Goal: Task Accomplishment & Management: Complete application form

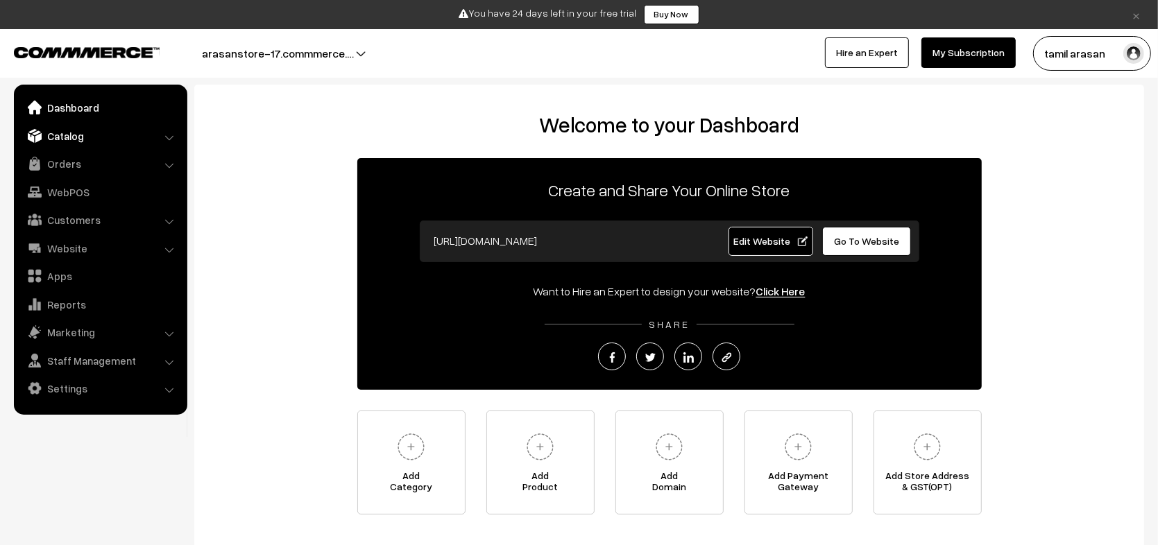
click at [64, 133] on link "Catalog" at bounding box center [99, 136] width 165 height 25
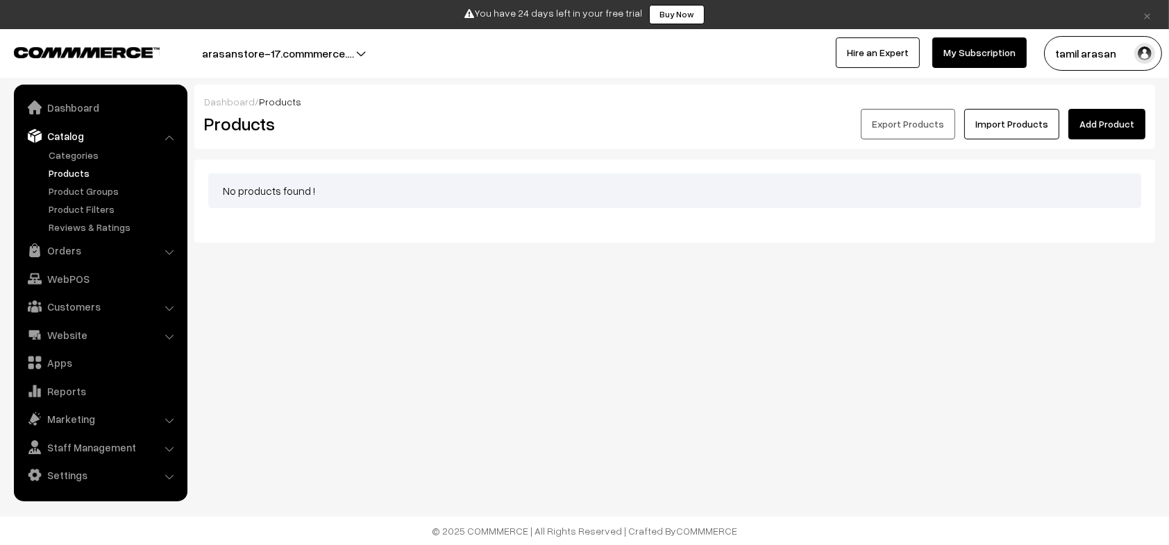
click at [1126, 131] on link "Add Product" at bounding box center [1106, 124] width 77 height 31
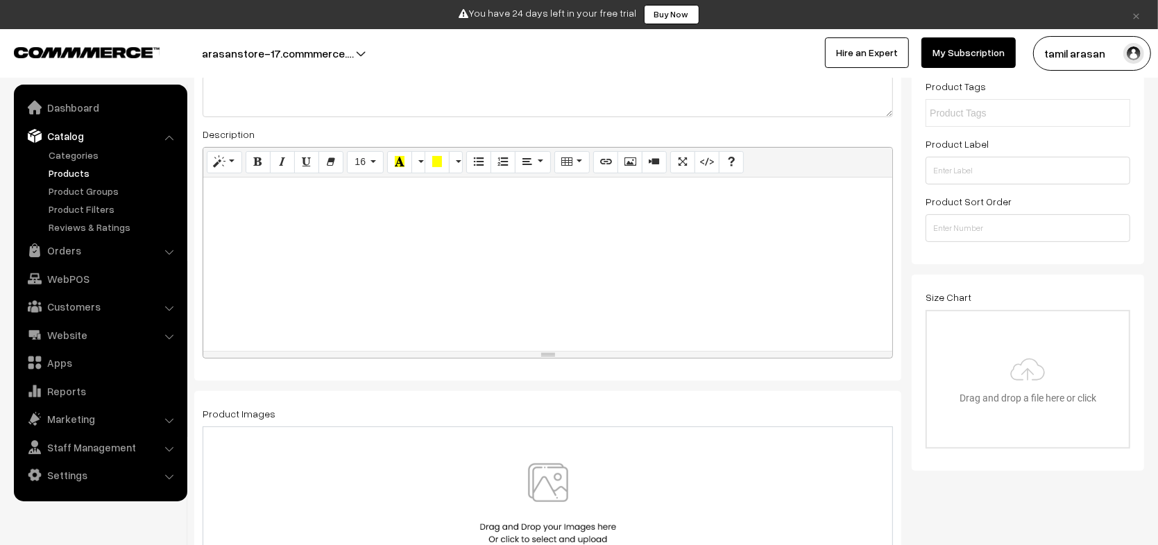
scroll to position [305, 0]
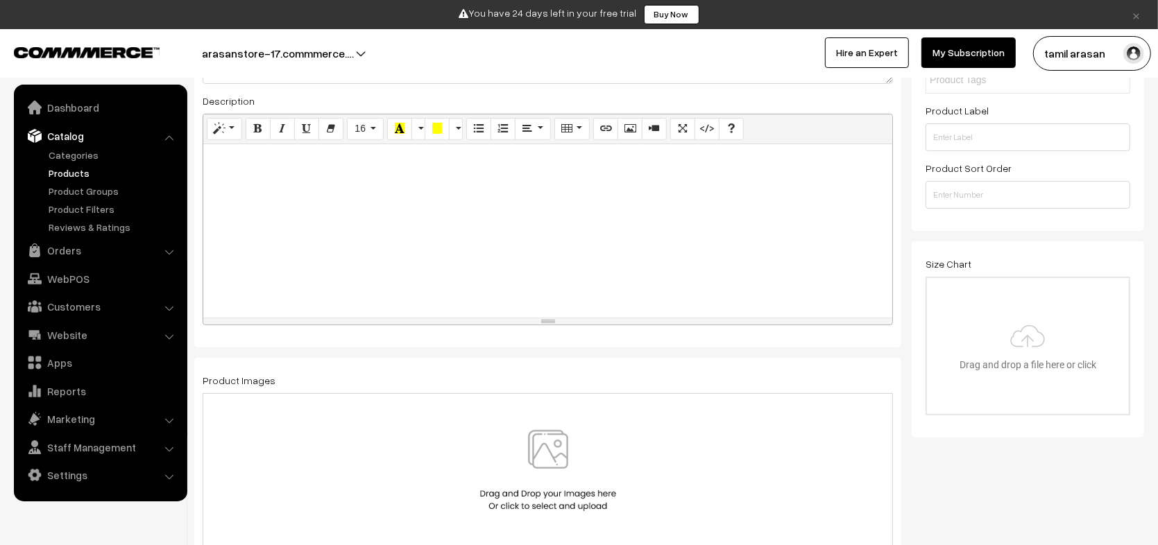
click at [639, 179] on div at bounding box center [547, 230] width 689 height 173
paste div
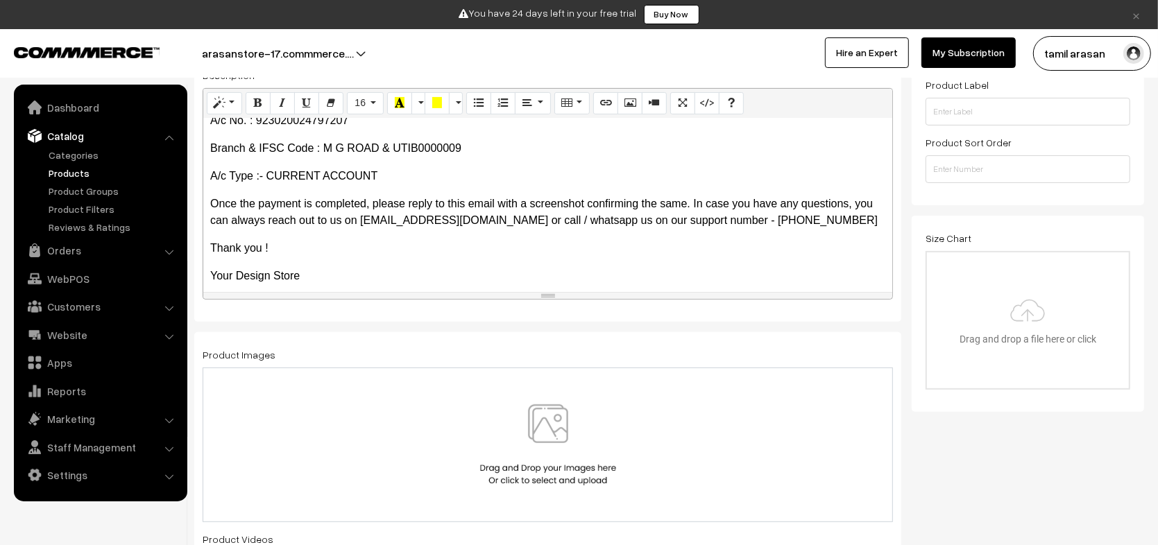
scroll to position [251, 0]
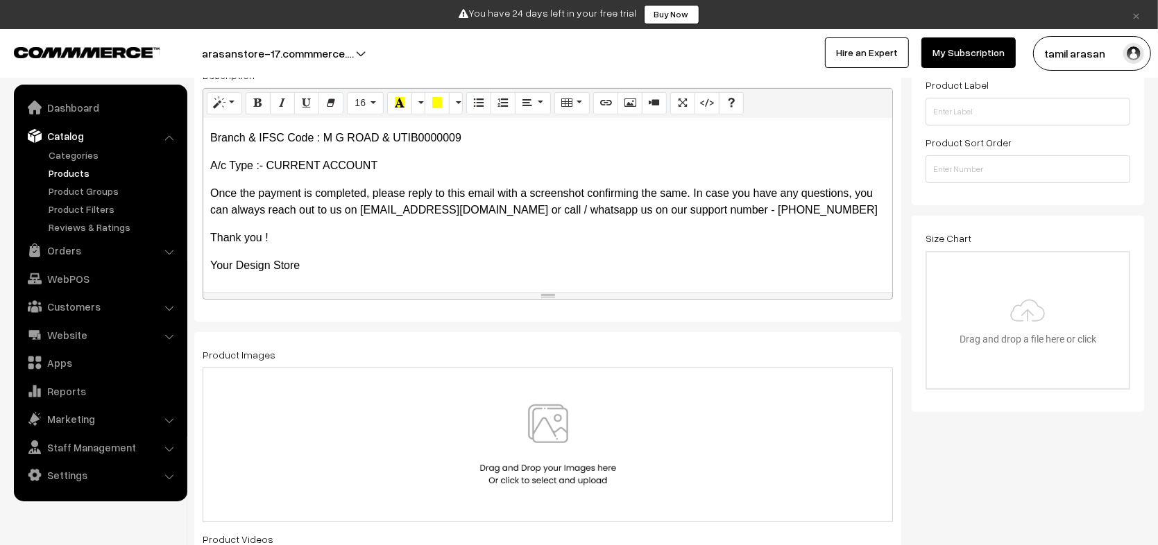
click at [360, 230] on p "Thank you !" at bounding box center [547, 238] width 675 height 17
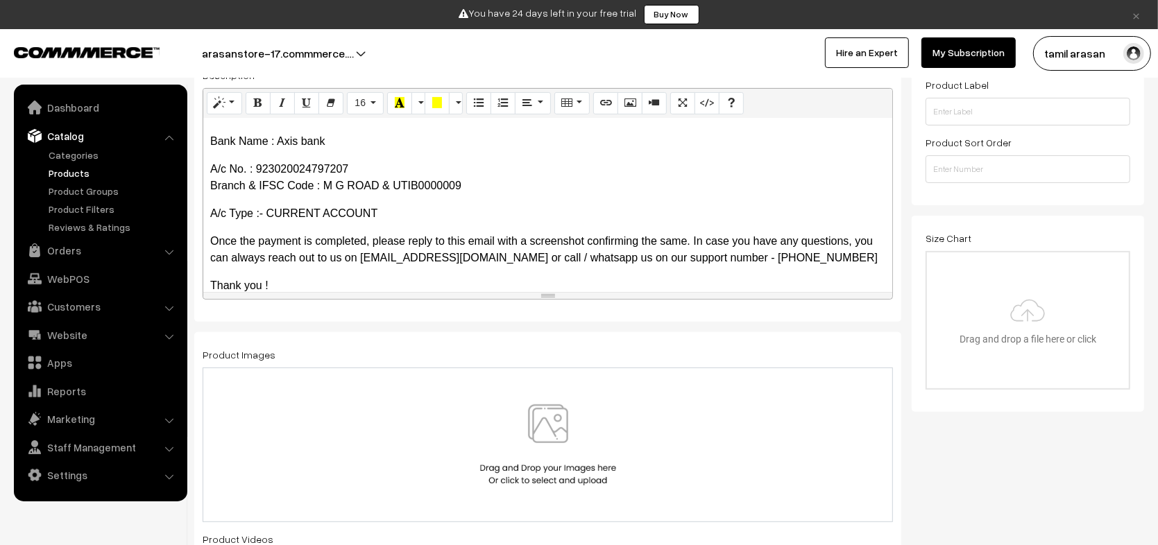
scroll to position [134, 0]
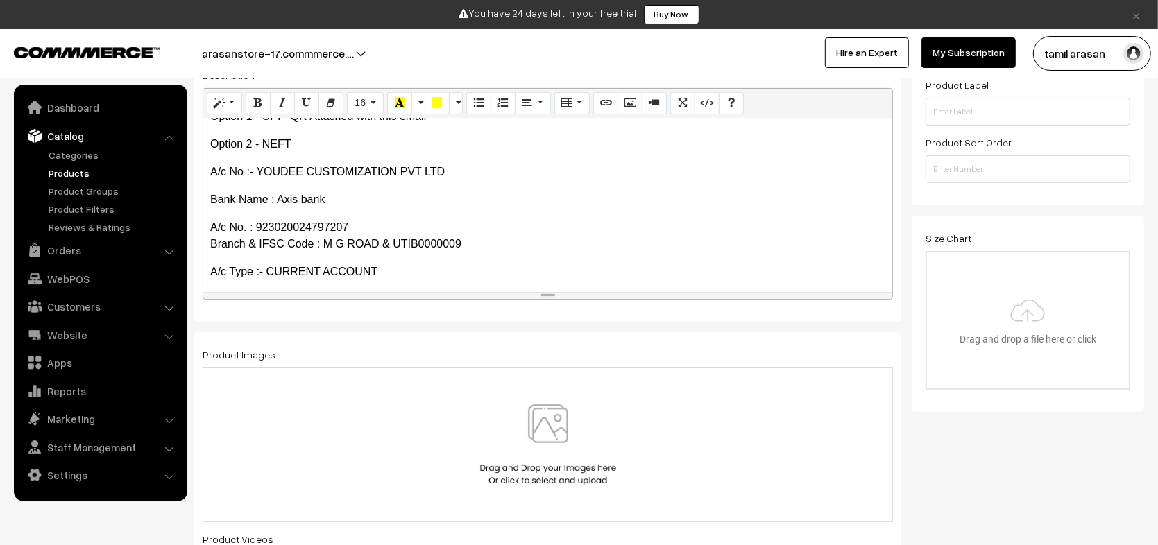
click at [341, 201] on p "Bank Name : Axis bank" at bounding box center [547, 200] width 675 height 17
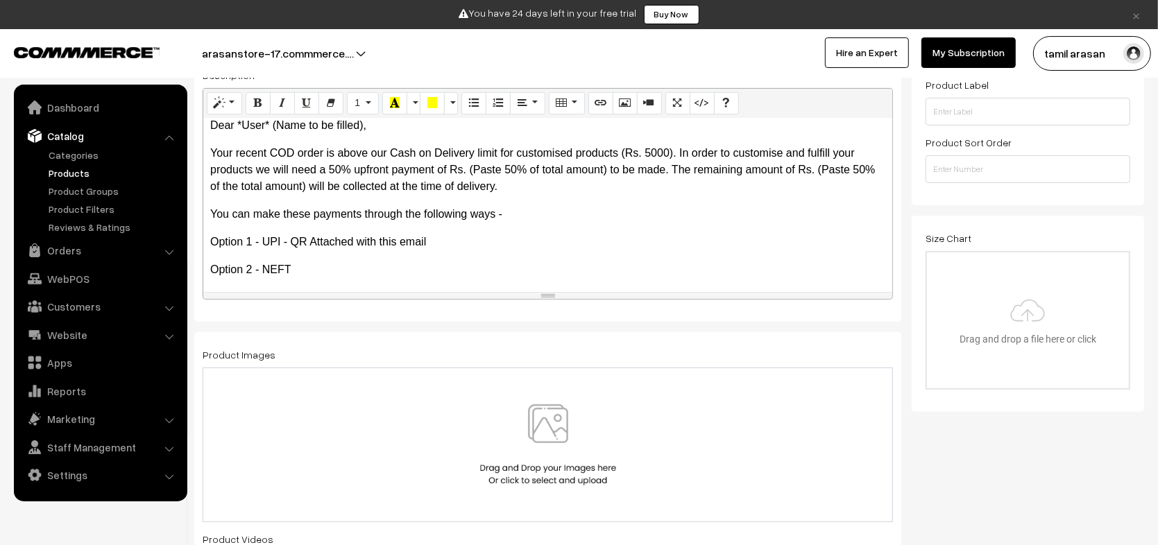
scroll to position [0, 0]
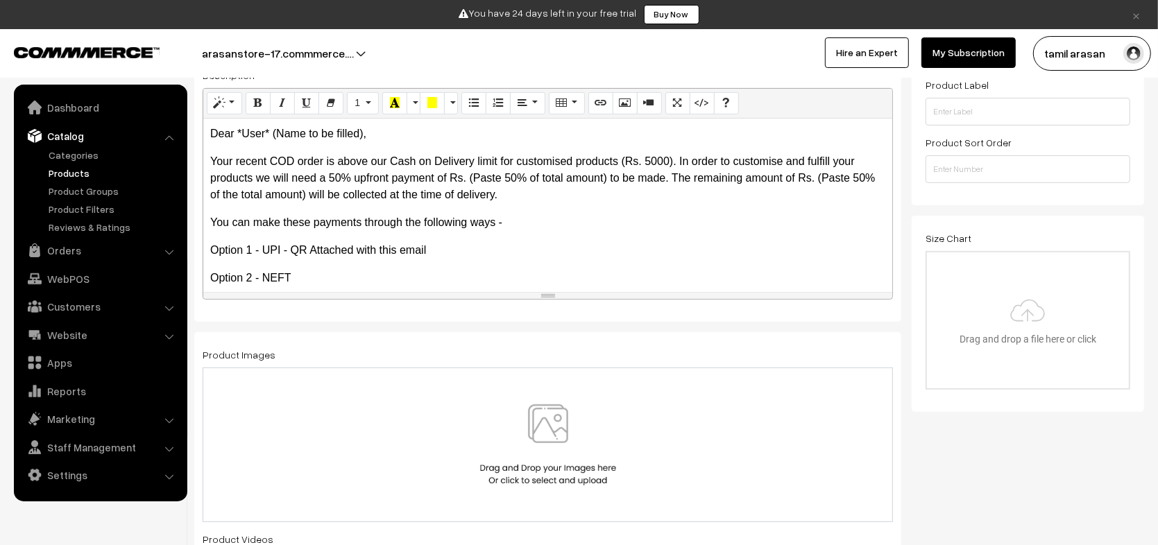
click at [469, 143] on div "Dear *User* (Name to be filled), Your recent COD order is above our Cash on Del…" at bounding box center [547, 205] width 689 height 173
drag, startPoint x: 239, startPoint y: 128, endPoint x: 364, endPoint y: 130, distance: 125.6
click at [364, 130] on p "Dear *User* (Name to be filled)," at bounding box center [547, 134] width 675 height 17
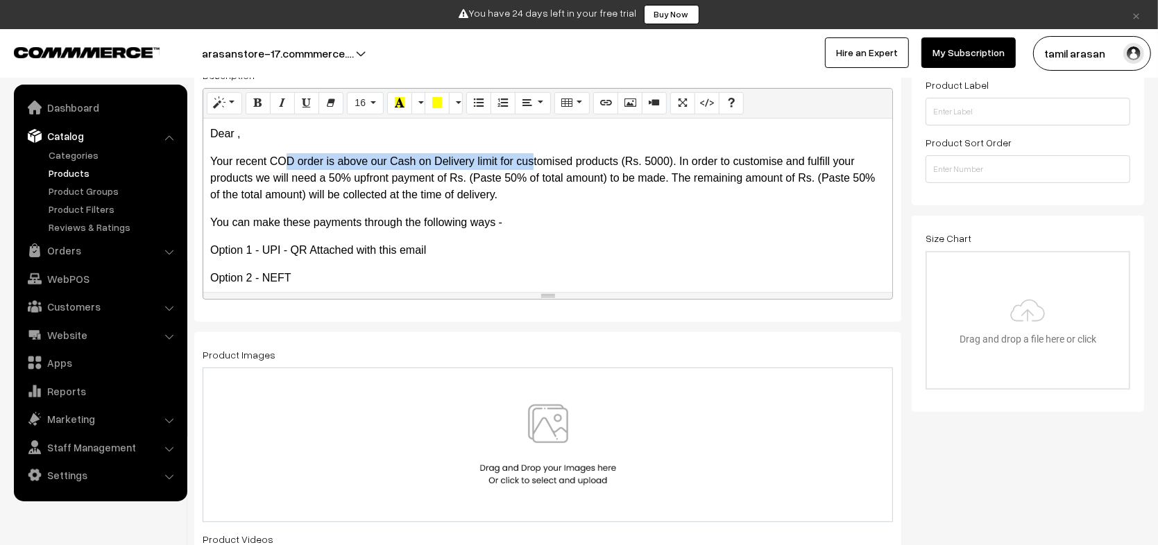
drag, startPoint x: 282, startPoint y: 162, endPoint x: 534, endPoint y: 163, distance: 251.9
click at [534, 163] on p "Your recent COD order is above our Cash on Delivery limit for customised produc…" at bounding box center [547, 178] width 675 height 50
click at [510, 198] on p "Your recent COD order is above our Cash on Delivery limit for customised produc…" at bounding box center [547, 178] width 675 height 50
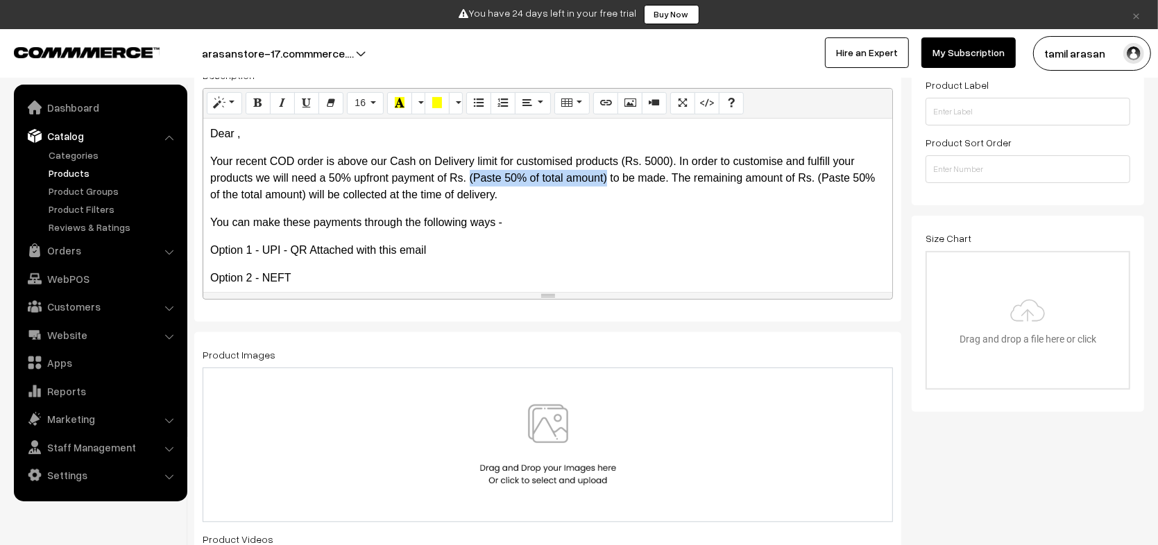
drag, startPoint x: 468, startPoint y: 175, endPoint x: 607, endPoint y: 178, distance: 138.8
click at [607, 178] on p "Your recent COD order is above our Cash on Delivery limit for customised produc…" at bounding box center [547, 178] width 675 height 50
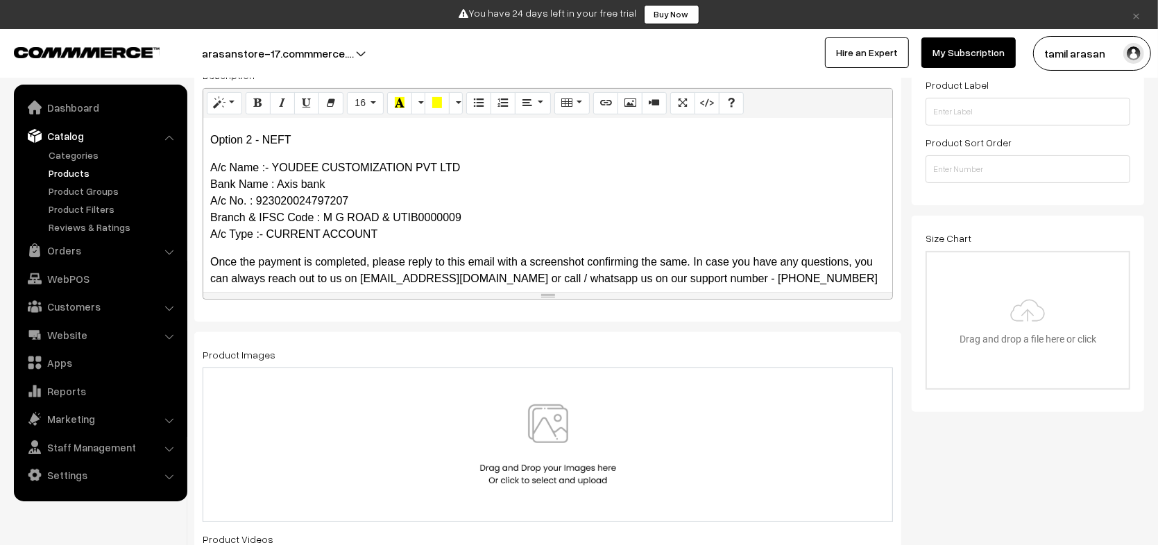
scroll to position [196, 0]
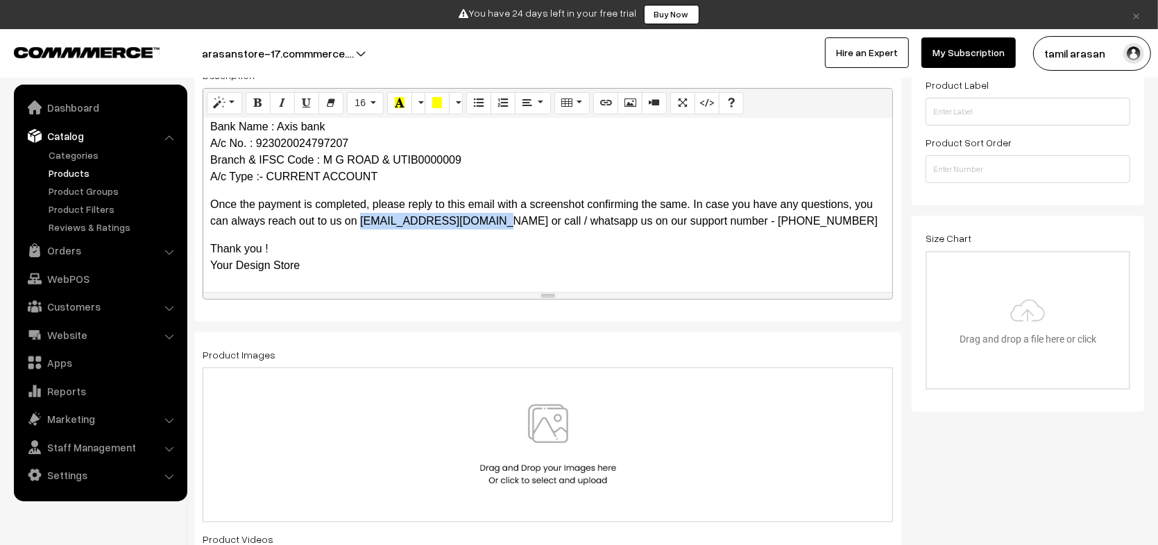
drag, startPoint x: 363, startPoint y: 219, endPoint x: 484, endPoint y: 220, distance: 121.4
click at [484, 220] on p "Once the payment is completed, please reply to this email with a screenshot con…" at bounding box center [547, 212] width 675 height 33
copy p "work@yourdesignstore.in"
click at [606, 103] on button "Link (CTRL+K)" at bounding box center [605, 103] width 25 height 22
type input "work@yourdesignstore.in"
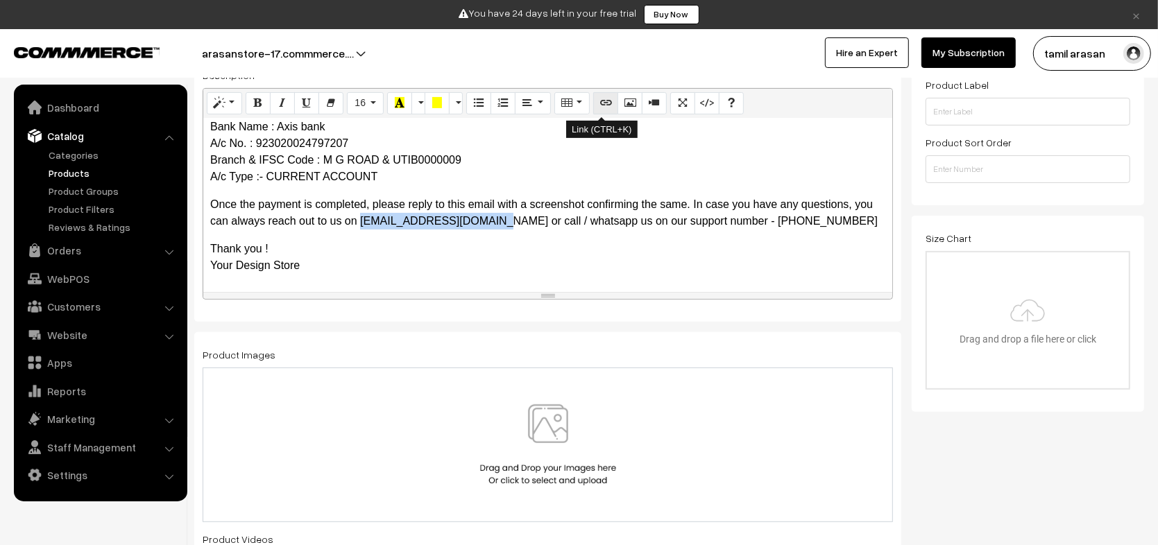
type input "work@yourdesignstore.in"
checkbox input "false"
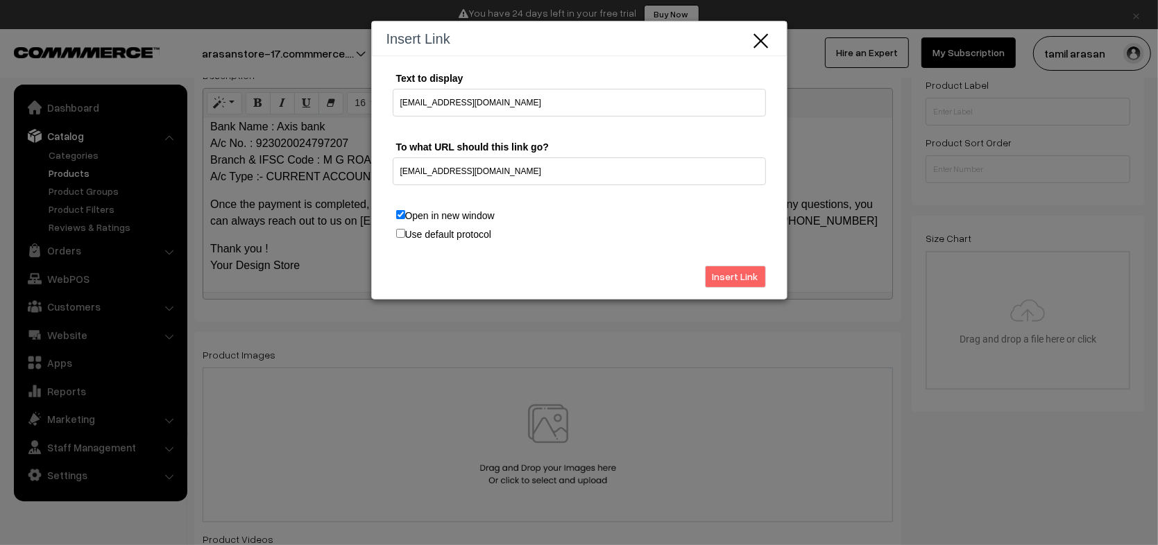
click at [402, 216] on input "Open in new window" at bounding box center [400, 214] width 9 height 9
checkbox input "false"
click at [400, 180] on input "work@yourdesignstore.in" at bounding box center [579, 172] width 373 height 28
type input "mailto:work@yourdesignstore.in"
click at [746, 275] on input "Insert Link" at bounding box center [735, 277] width 61 height 22
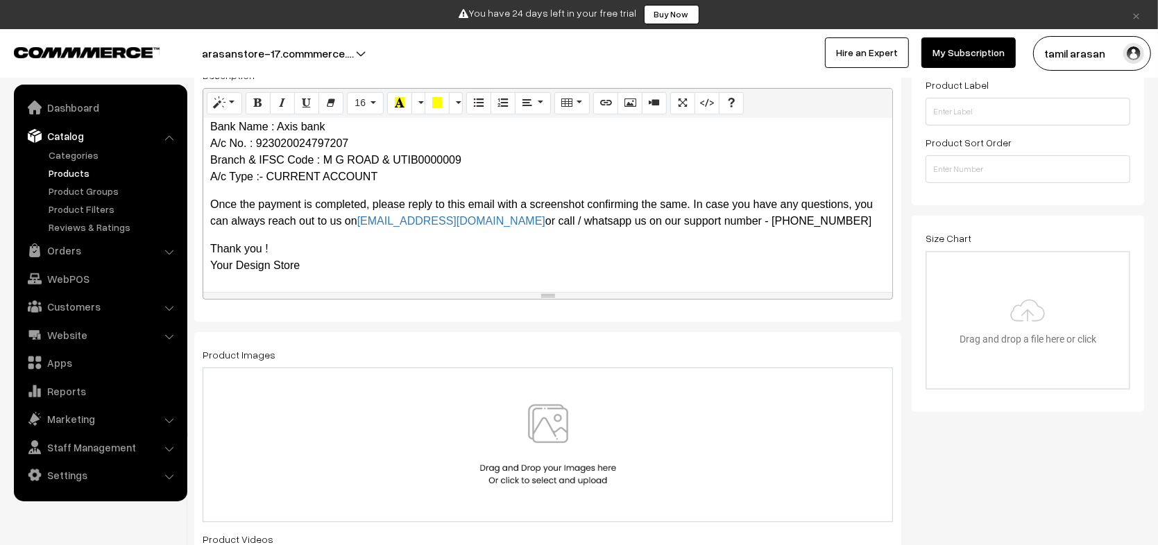
click at [613, 214] on p "Once the payment is completed, please reply to this email with a screenshot con…" at bounding box center [547, 212] width 675 height 33
click at [806, 226] on p "Once the payment is completed, please reply to this email with a screenshot con…" at bounding box center [547, 212] width 675 height 33
drag, startPoint x: 814, startPoint y: 226, endPoint x: 716, endPoint y: 221, distance: 98.0
click at [716, 221] on p "Once the payment is completed, please reply to this email with a screenshot con…" at bounding box center [547, 212] width 675 height 33
copy p "+916366526449"
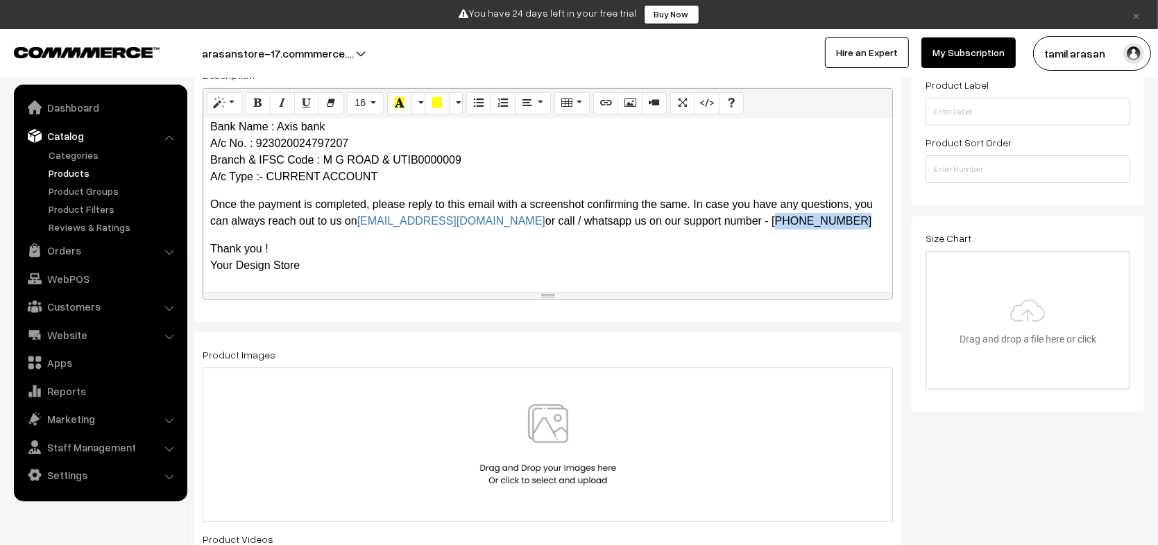
click at [715, 220] on p "Once the payment is completed, please reply to this email with a screenshot con…" at bounding box center [547, 212] width 675 height 33
copy p "+916366526449"
click at [601, 102] on icon "Link (CTRL+K)" at bounding box center [606, 102] width 10 height 11
type input "+916366526449"
checkbox input "true"
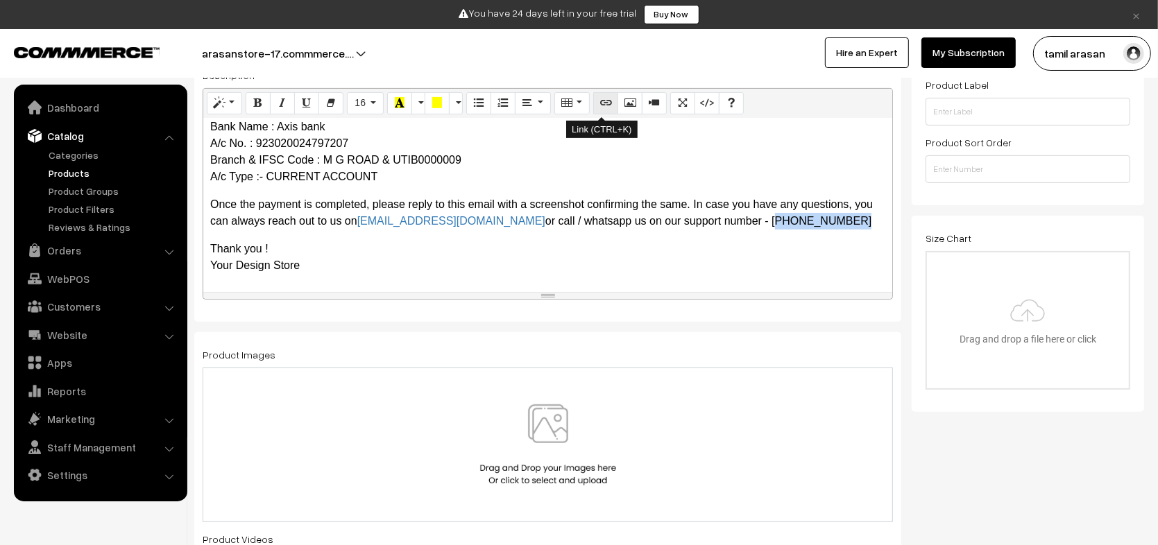
checkbox input "true"
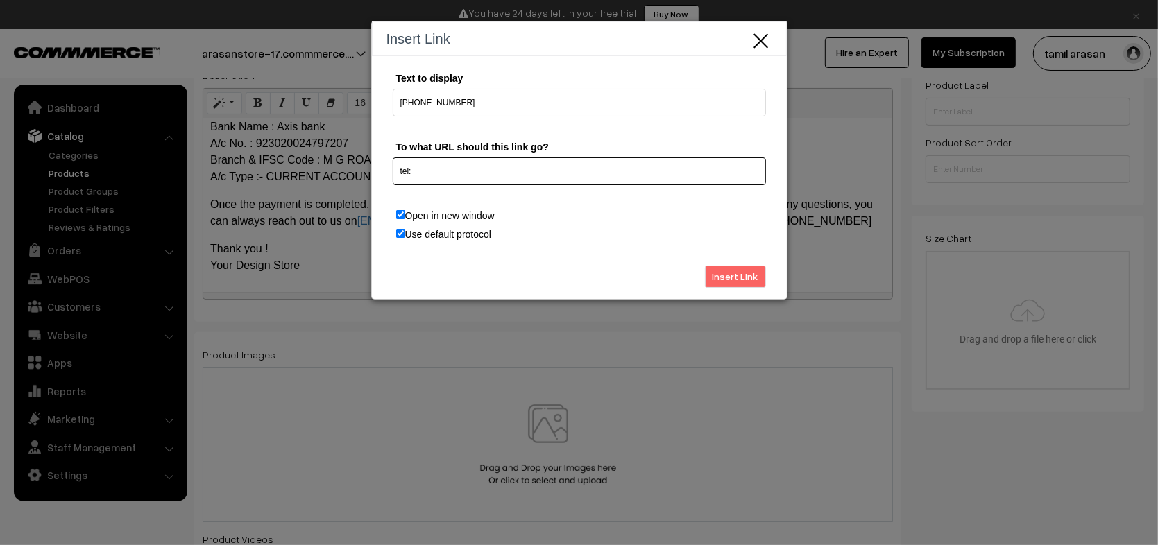
paste input "+916366526449"
type input "tel:+916366526449"
click at [400, 214] on input "Open in new window" at bounding box center [400, 214] width 9 height 9
checkbox input "false"
click at [399, 232] on input "Use default protocol" at bounding box center [400, 233] width 9 height 9
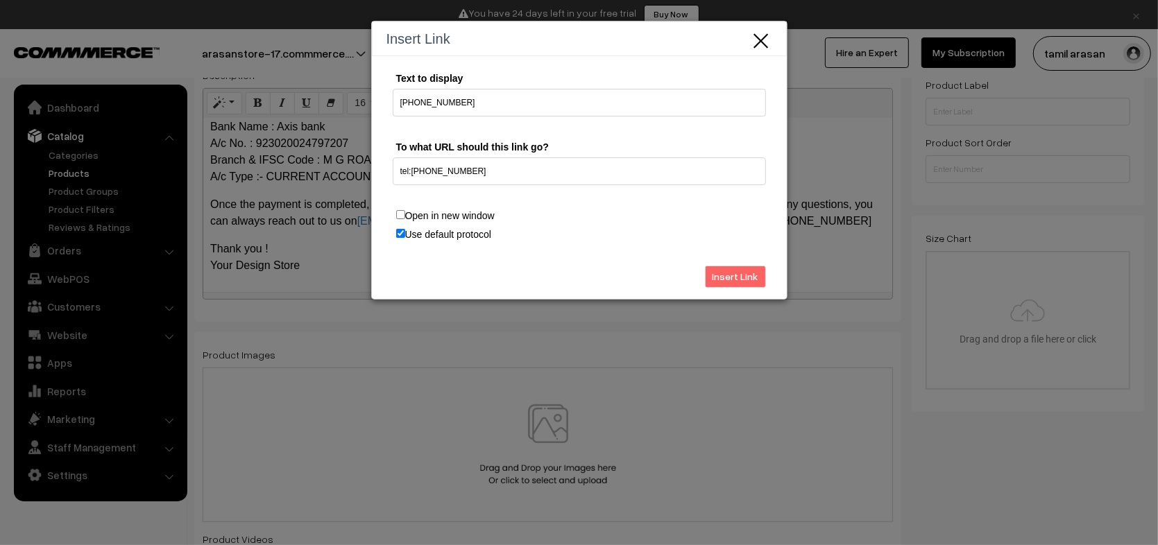
checkbox input "false"
click at [732, 280] on input "Insert Link" at bounding box center [735, 277] width 61 height 22
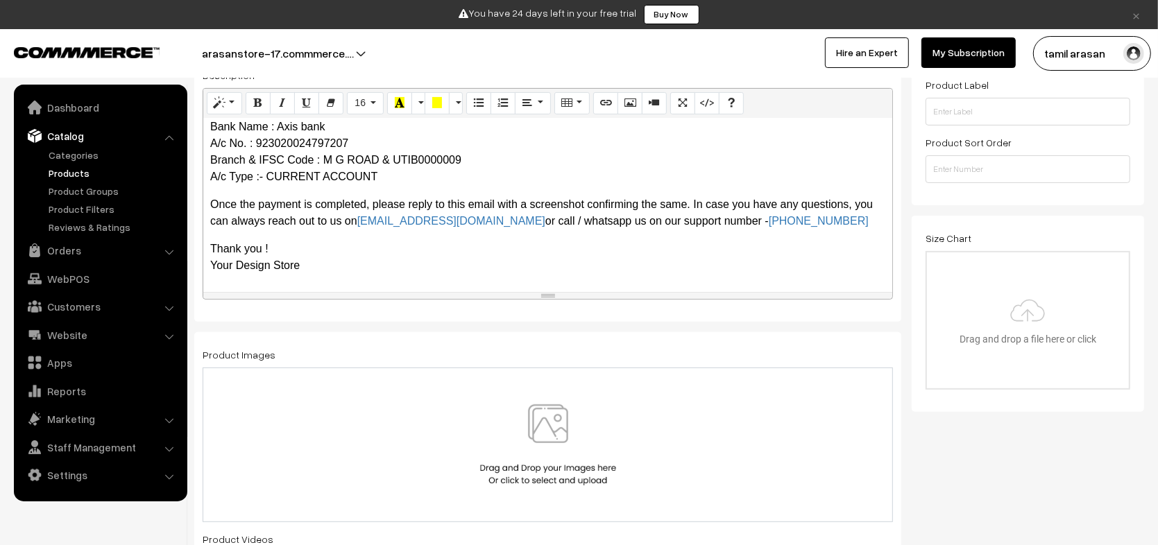
click at [524, 210] on p "Once the payment is completed, please reply to this email with a screenshot con…" at bounding box center [547, 212] width 675 height 33
click at [453, 180] on p "A/c Name :- YOUDEE CUSTOMIZATION PVT LTD Bank Name : Axis bank A/c No. : 923020…" at bounding box center [547, 143] width 675 height 83
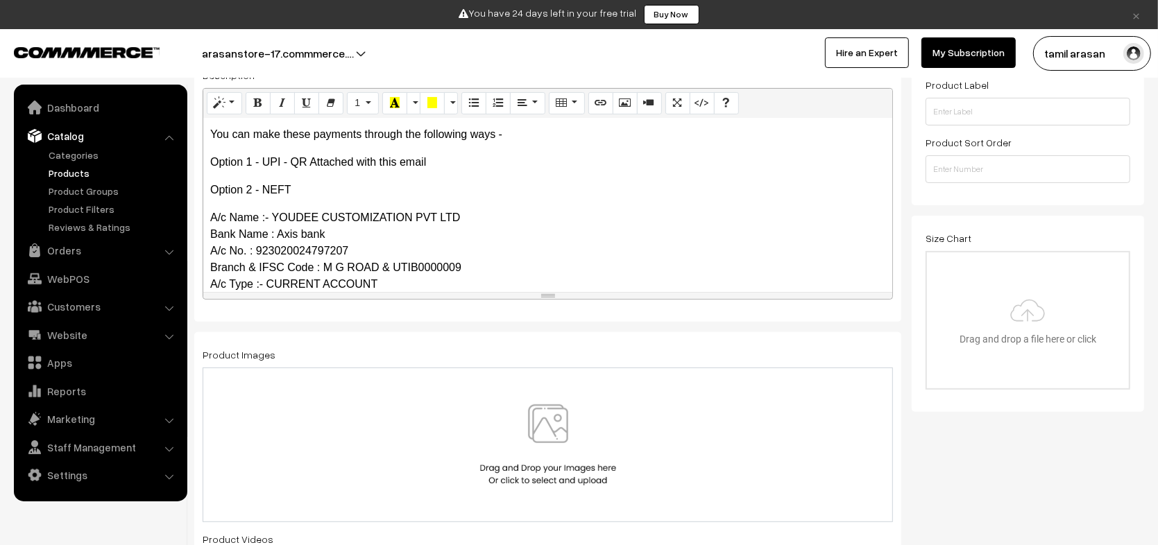
scroll to position [119, 0]
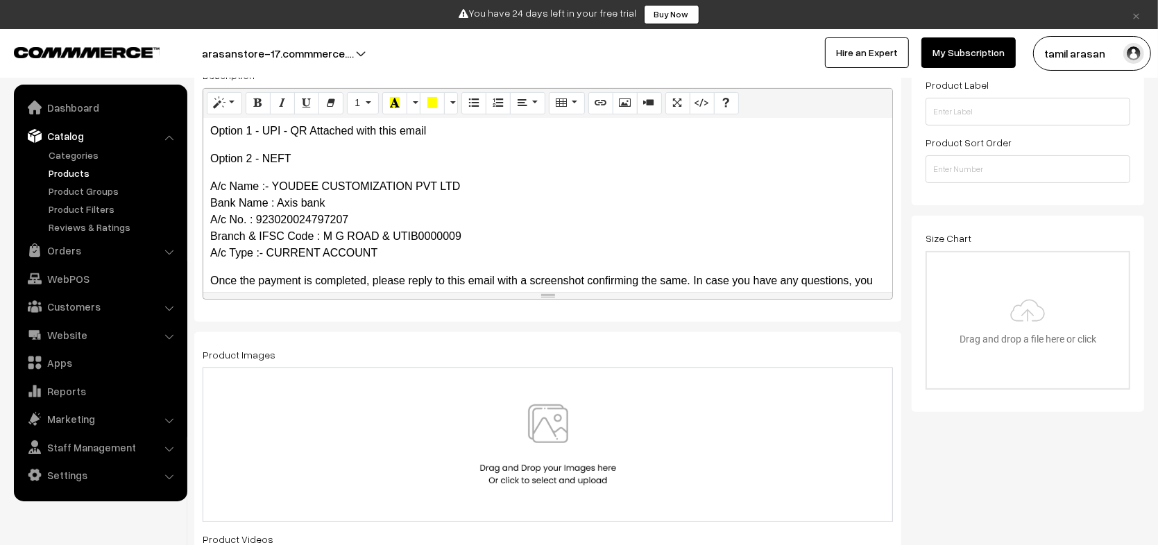
click at [400, 205] on p "A/c Name :- YOUDEE CUSTOMIZATION PVT LTD Bank Name : Axis bank A/c No. : 923020…" at bounding box center [547, 219] width 675 height 83
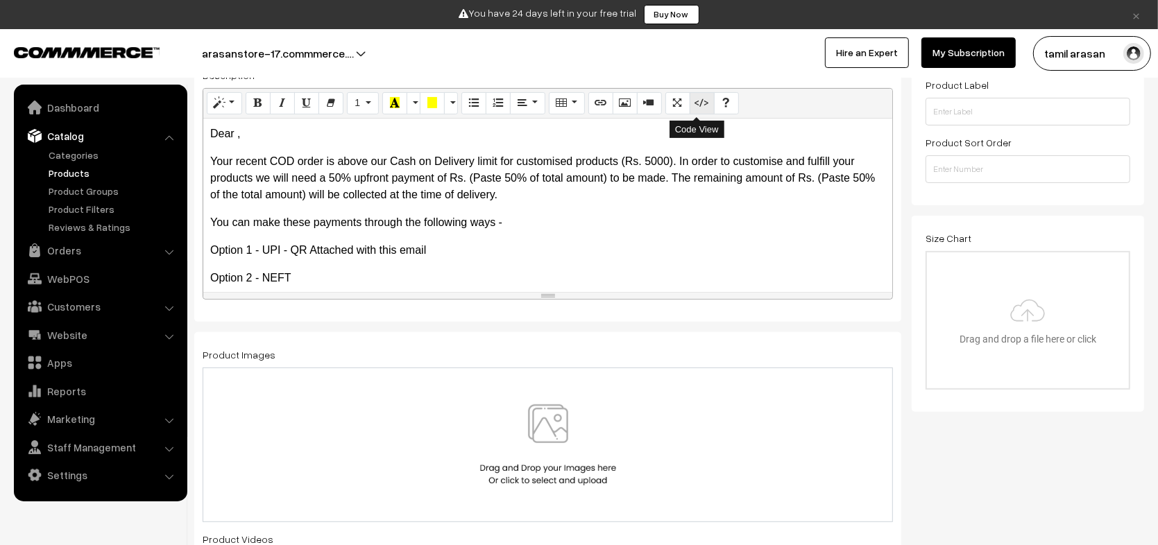
click at [690, 105] on button "Code View" at bounding box center [702, 103] width 25 height 22
type textarea "<p>Dear ,</p><p>Your recent COD order is above our Cash on Delivery limit for c…"
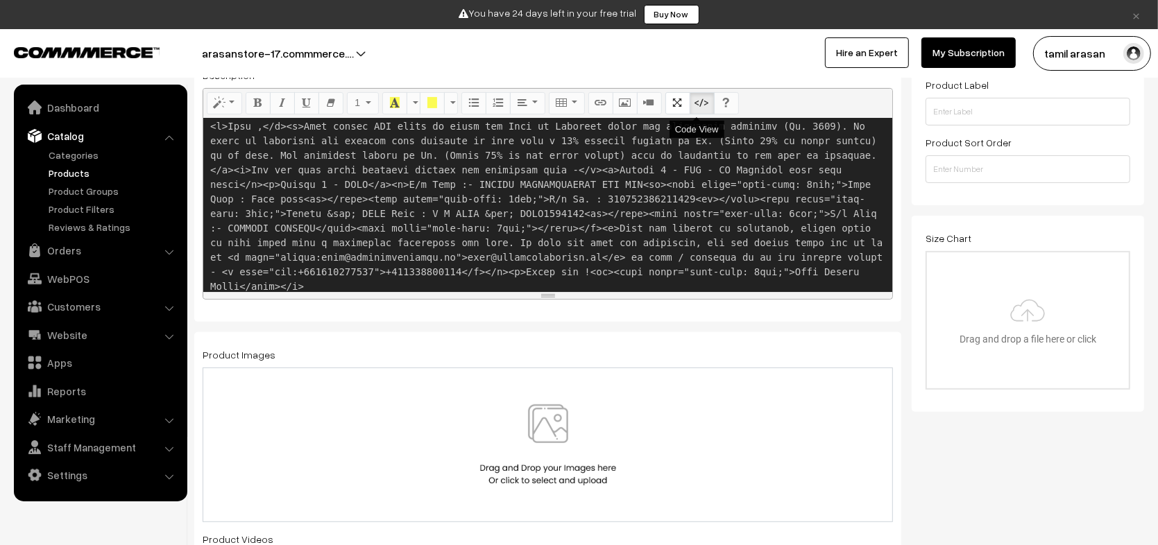
click at [691, 108] on button "Code View" at bounding box center [702, 103] width 25 height 22
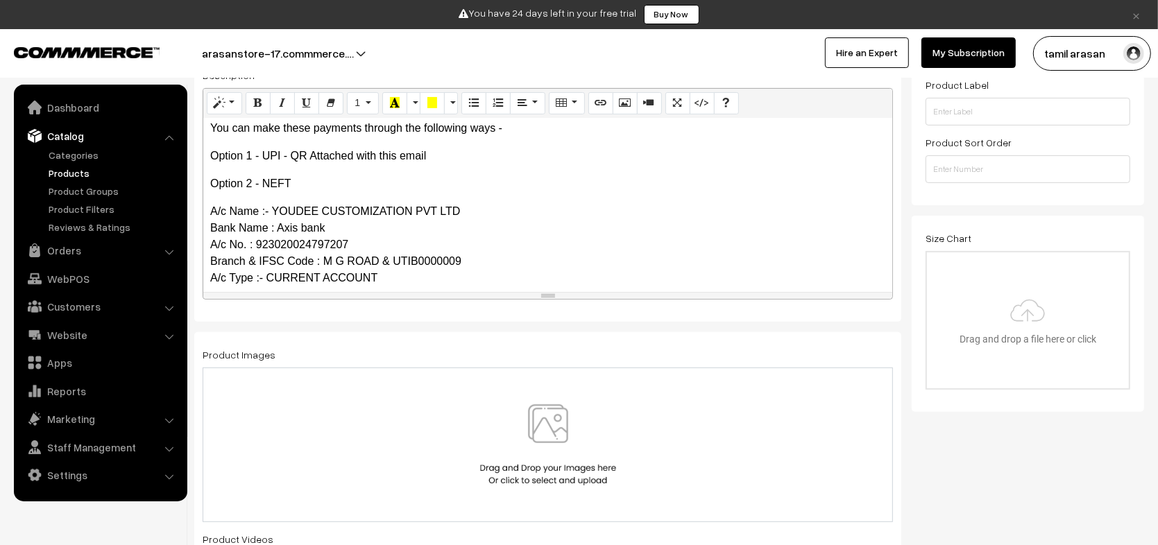
scroll to position [97, 0]
click at [248, 206] on p "A/c Name :- YOUDEE CUSTOMIZATION PVT LTD Bank Name : Axis bank A/c No. : 923020…" at bounding box center [547, 242] width 675 height 83
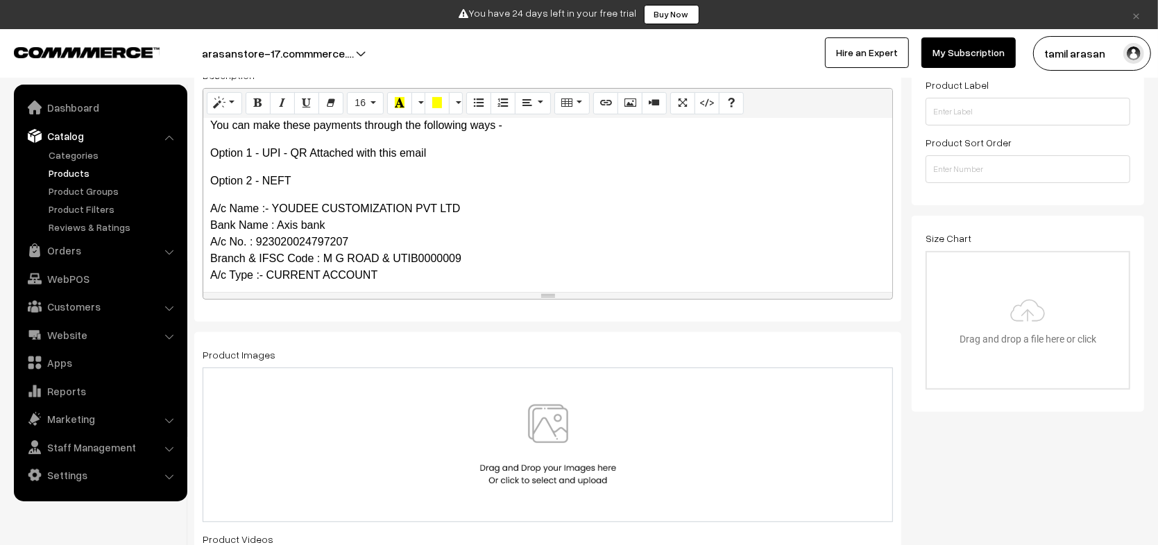
click at [273, 181] on p "Option 2 - NEFT" at bounding box center [547, 181] width 675 height 17
click at [241, 206] on p "A/c Name :- YOUDEE CUSTOMIZATION PVT LTD Bank Name : Axis bank A/c No. : 923020…" at bounding box center [547, 242] width 675 height 83
click at [224, 127] on p "You can make these payments through the following ways -" at bounding box center [547, 125] width 675 height 17
click at [226, 210] on p "A/c Name :- YOUDEE CUSTOMIZATION PVT LTD Bank Name : Axis bank A/c No. : 923020…" at bounding box center [547, 242] width 675 height 83
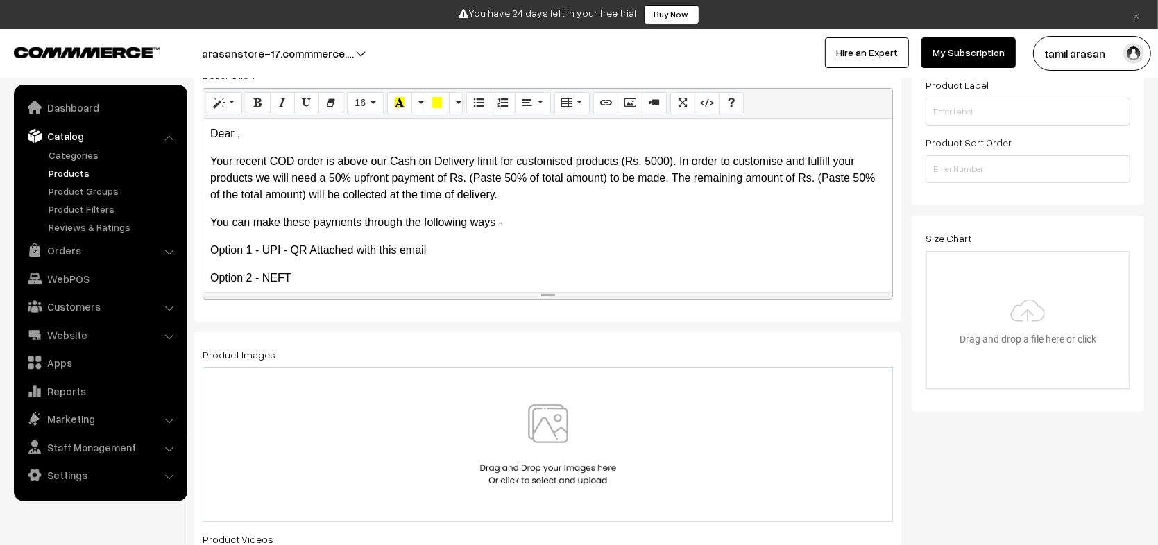
scroll to position [3, 0]
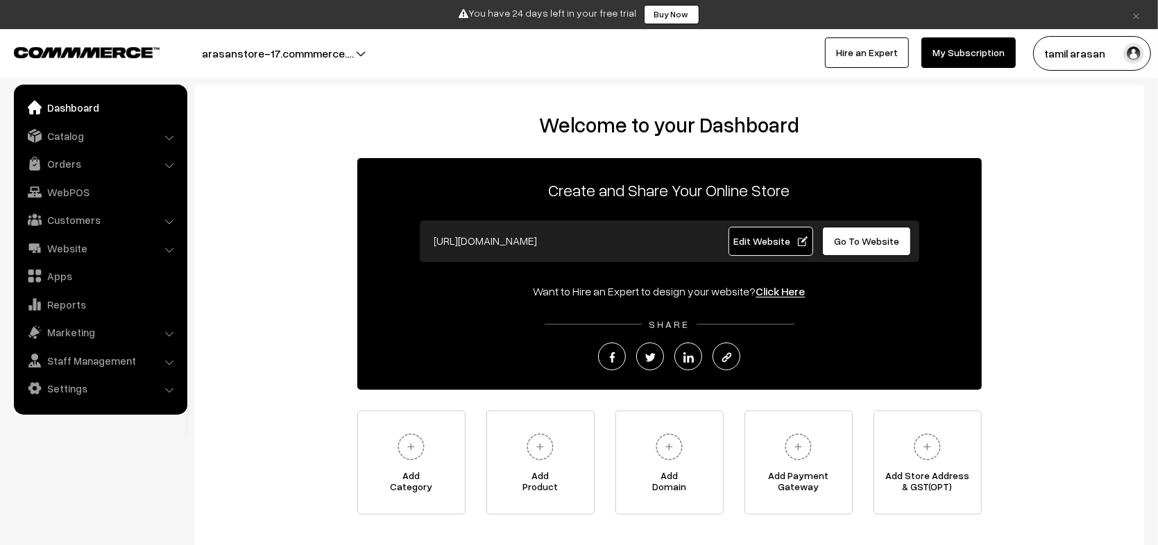
click at [1112, 46] on button "tamil arasan" at bounding box center [1092, 53] width 118 height 35
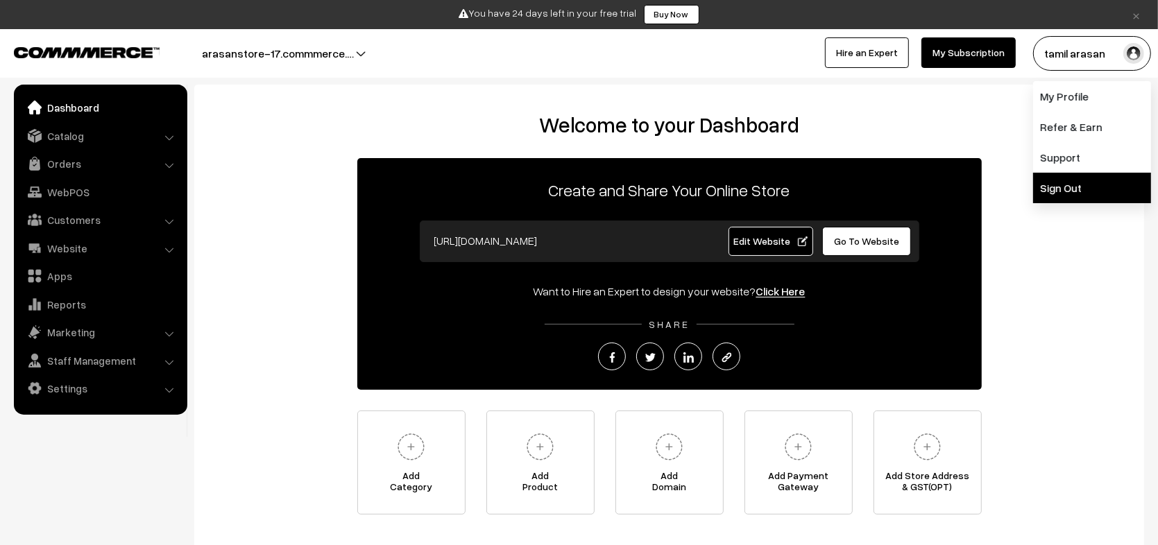
click at [1042, 186] on link "Sign Out" at bounding box center [1092, 188] width 118 height 31
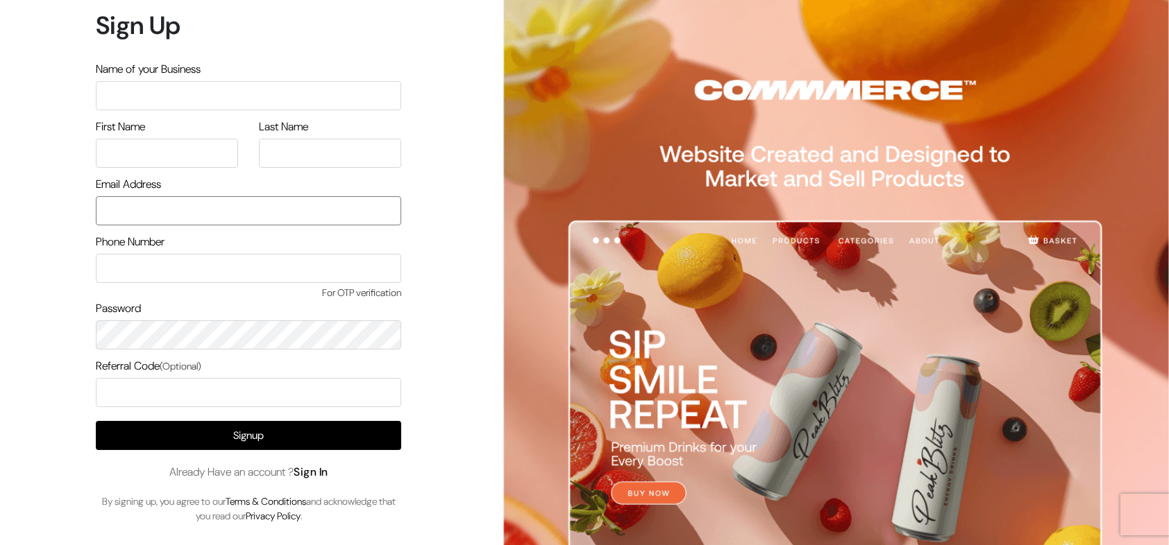
type input "[EMAIL_ADDRESS][DOMAIN_NAME]"
click at [312, 475] on link "Sign In" at bounding box center [311, 472] width 35 height 15
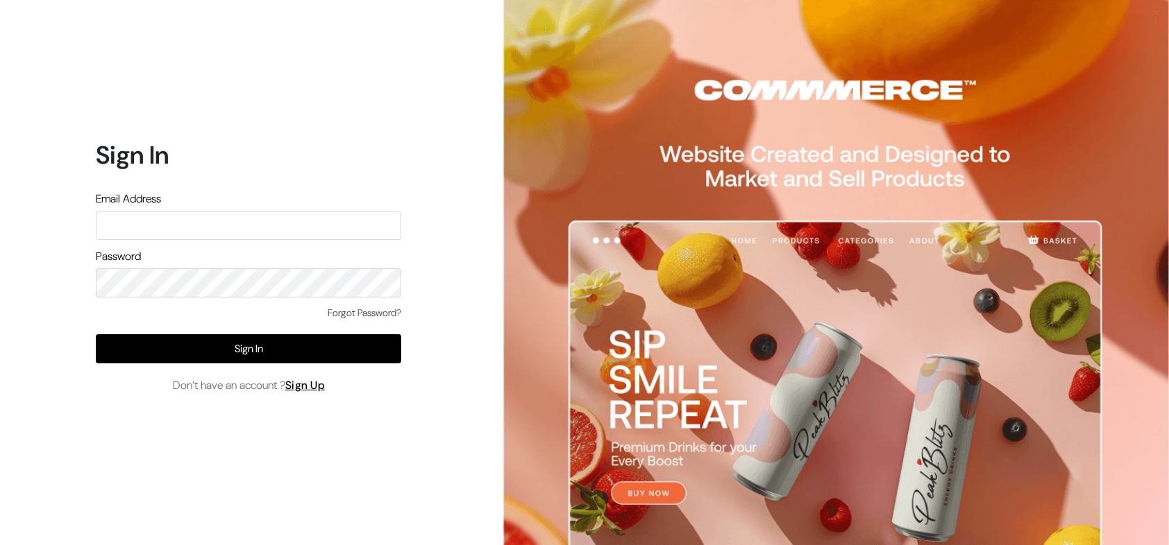
type input "[EMAIL_ADDRESS][DOMAIN_NAME]"
click at [321, 222] on input "[EMAIL_ADDRESS][DOMAIN_NAME]" at bounding box center [248, 225] width 305 height 29
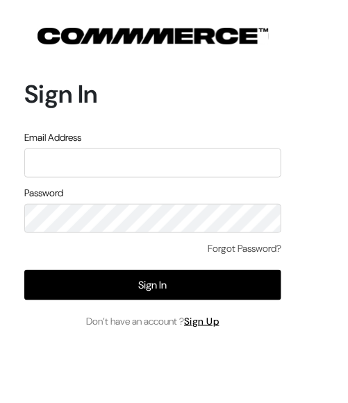
type input "[EMAIL_ADDRESS][DOMAIN_NAME]"
click at [162, 160] on input "arasan@outdoinc.com" at bounding box center [152, 163] width 257 height 29
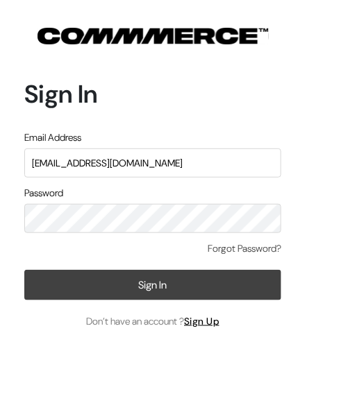
click at [146, 278] on button "Sign In" at bounding box center [152, 285] width 257 height 31
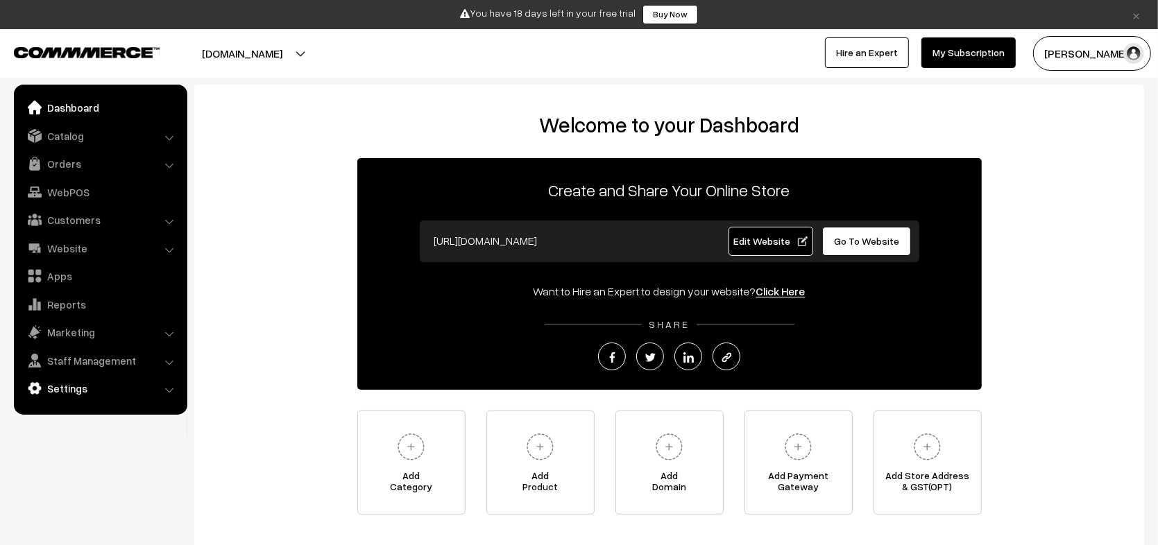
click at [69, 396] on link "Settings" at bounding box center [99, 388] width 165 height 25
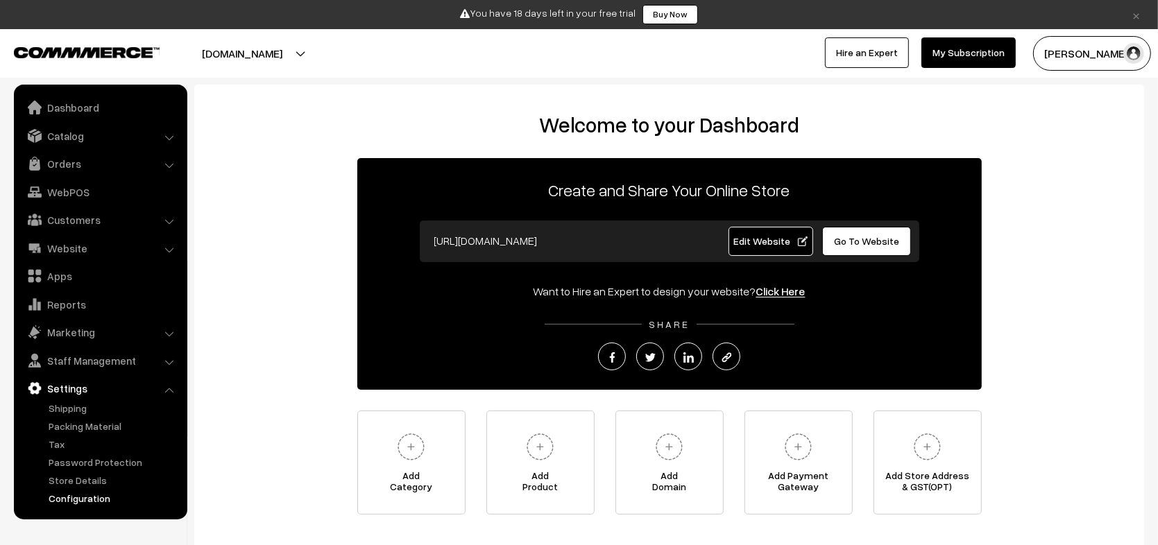
click at [83, 500] on link "Configuration" at bounding box center [113, 498] width 137 height 15
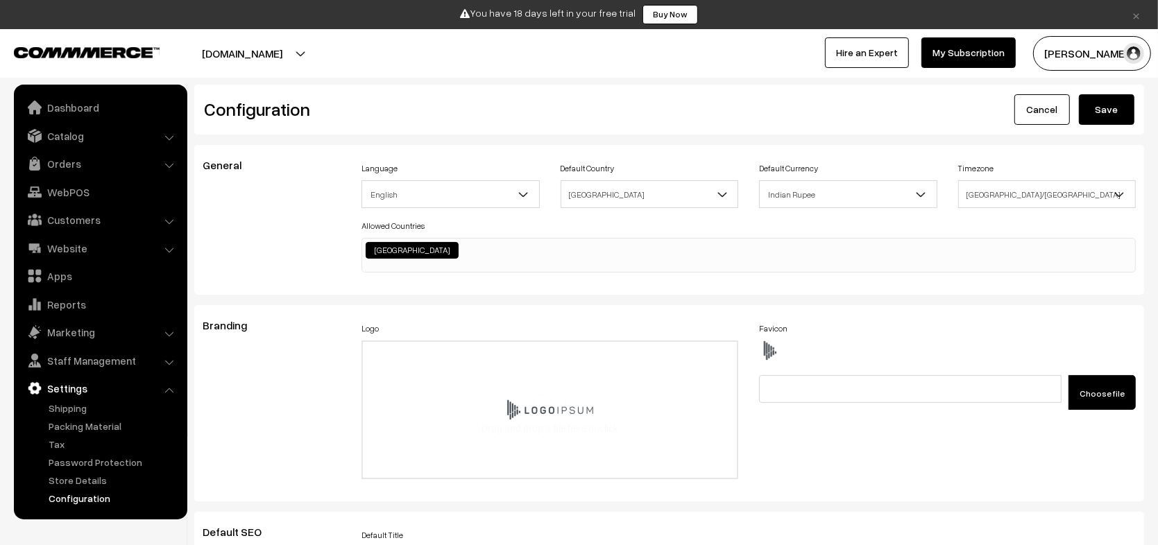
scroll to position [1102, 0]
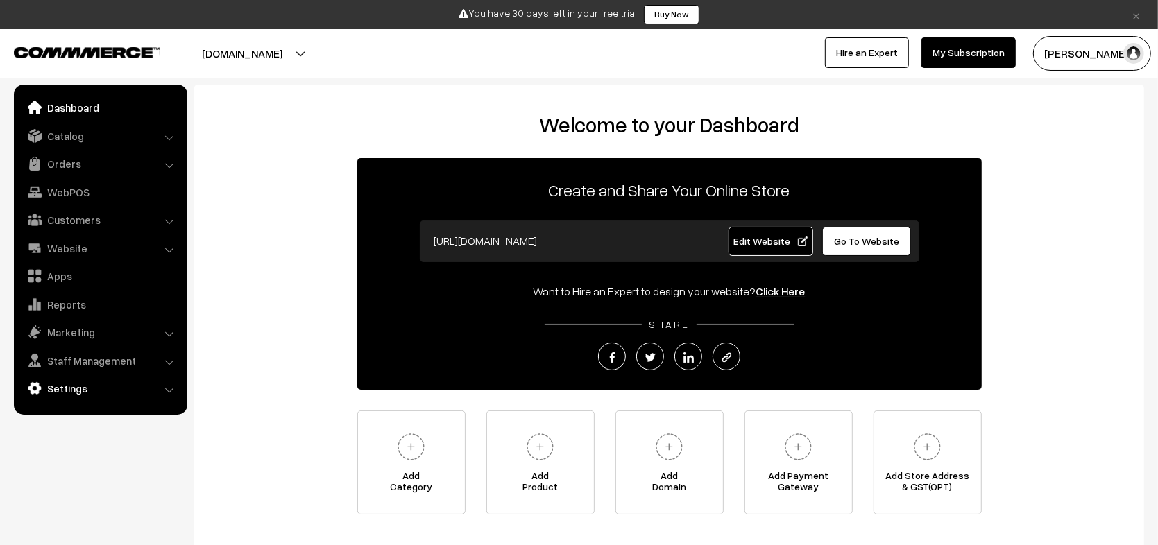
click at [73, 387] on link "Settings" at bounding box center [99, 388] width 165 height 25
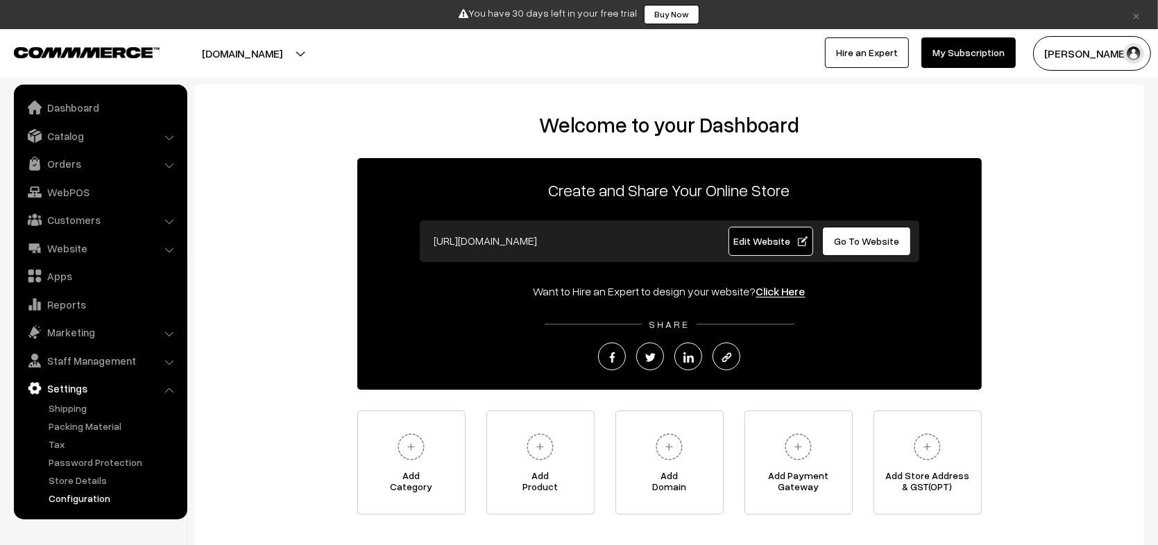
click at [74, 497] on link "Configuration" at bounding box center [113, 498] width 137 height 15
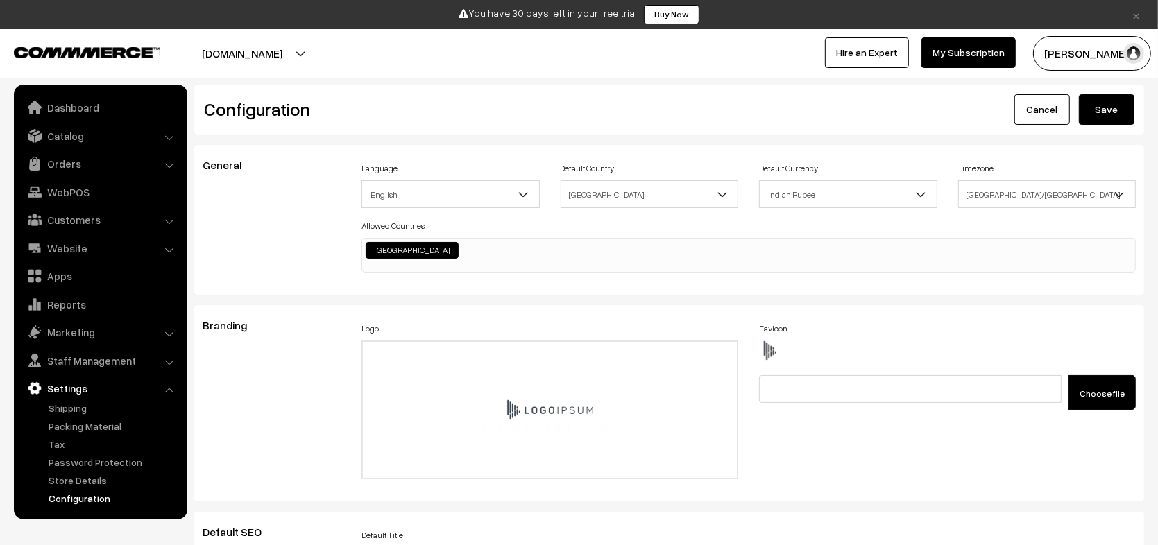
scroll to position [1102, 0]
